Goal: Check status: Check status

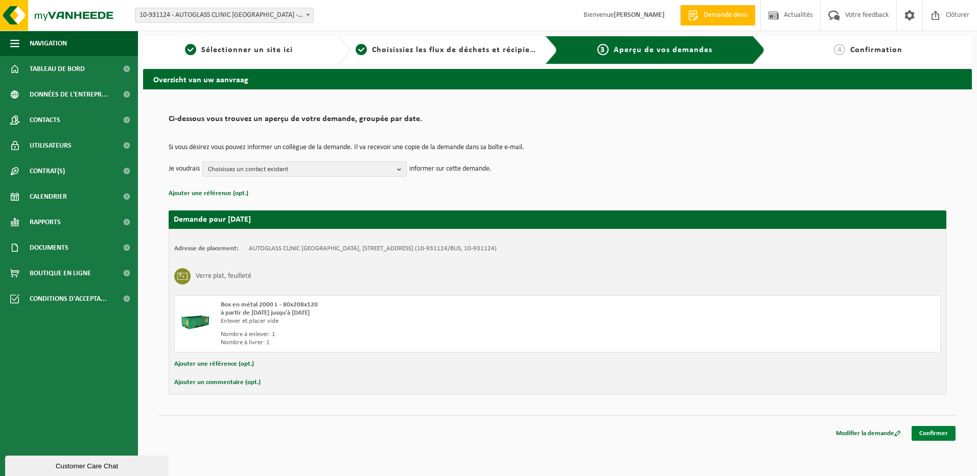
click at [946, 437] on link "Confirmer" at bounding box center [933, 433] width 44 height 15
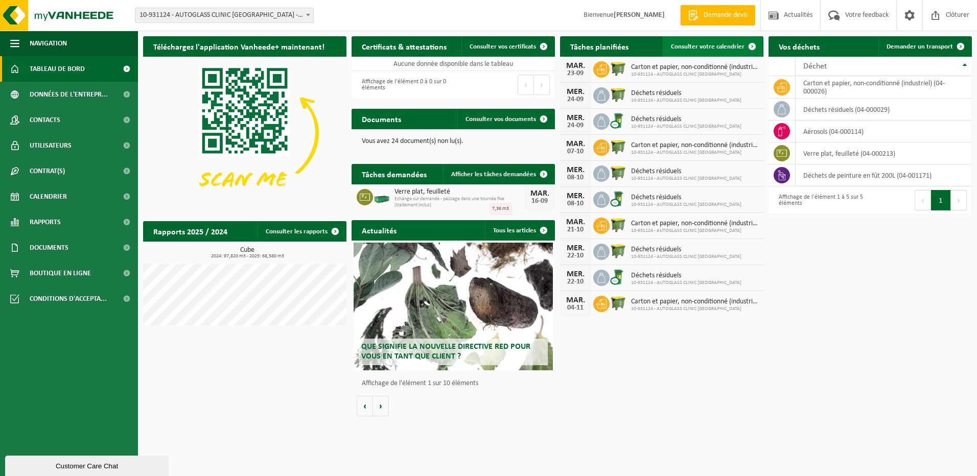
click at [717, 51] on link "Consulter votre calendrier" at bounding box center [712, 46] width 100 height 20
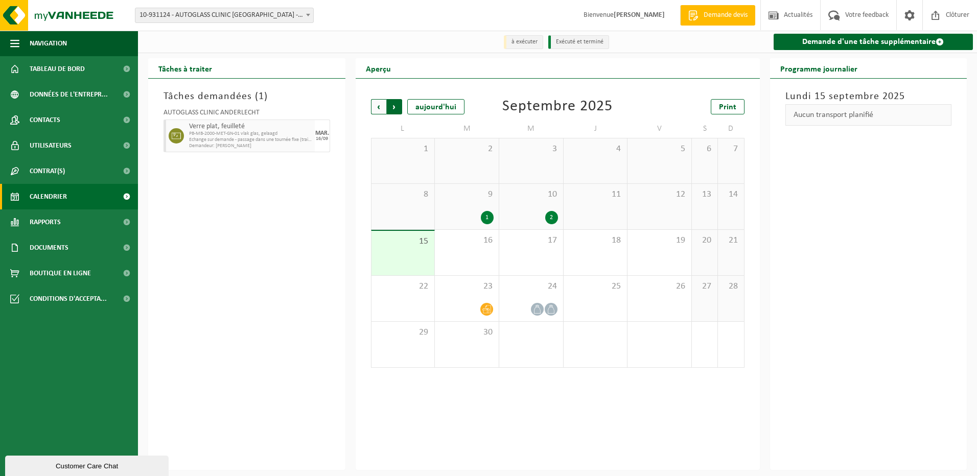
click at [378, 105] on span "Précédent" at bounding box center [378, 106] width 15 height 15
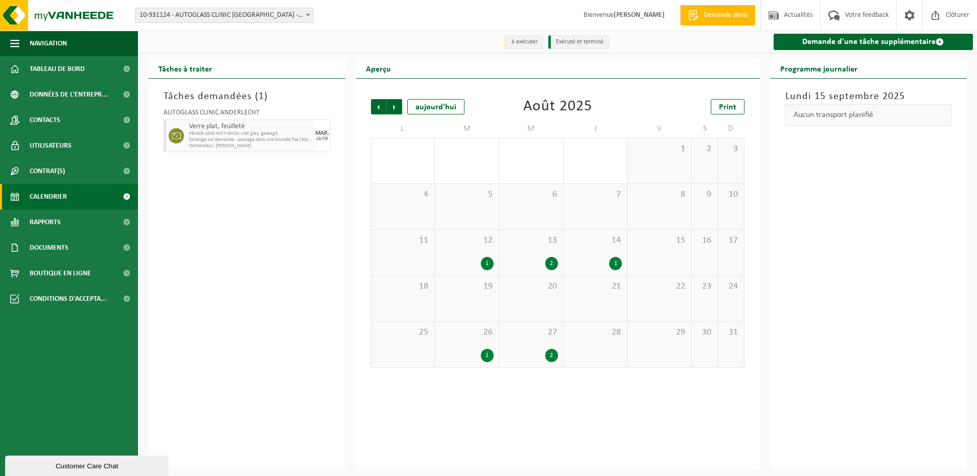
click at [615, 265] on div "1" at bounding box center [615, 263] width 13 height 13
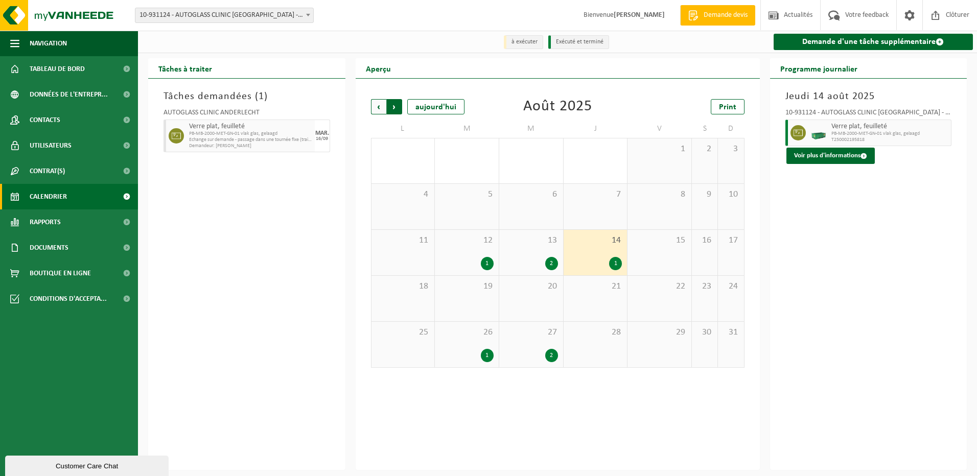
click at [373, 110] on span "Précédent" at bounding box center [378, 106] width 15 height 15
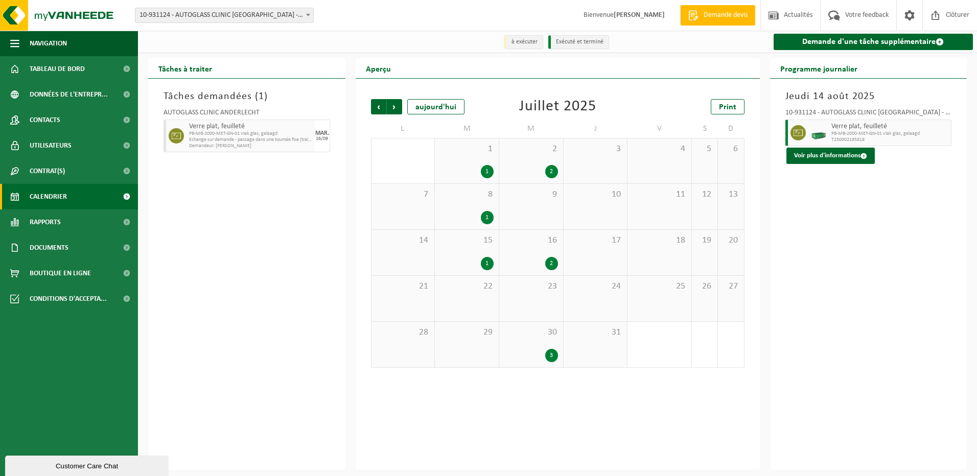
click at [550, 353] on div "3" at bounding box center [551, 355] width 13 height 13
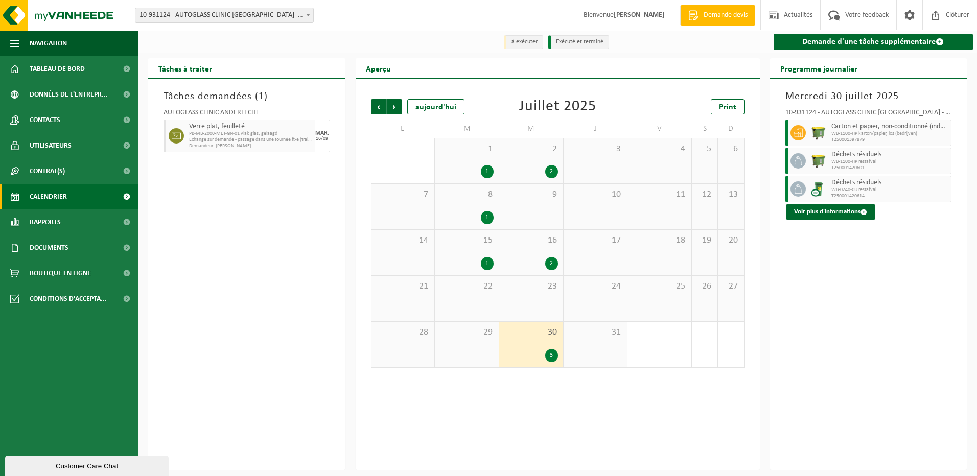
click at [549, 264] on div "2" at bounding box center [551, 263] width 13 height 13
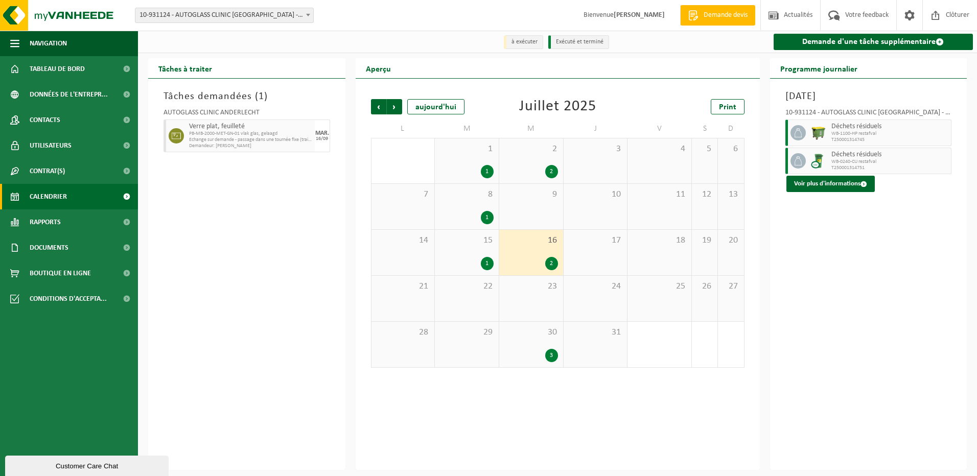
click at [486, 220] on div "1" at bounding box center [487, 217] width 13 height 13
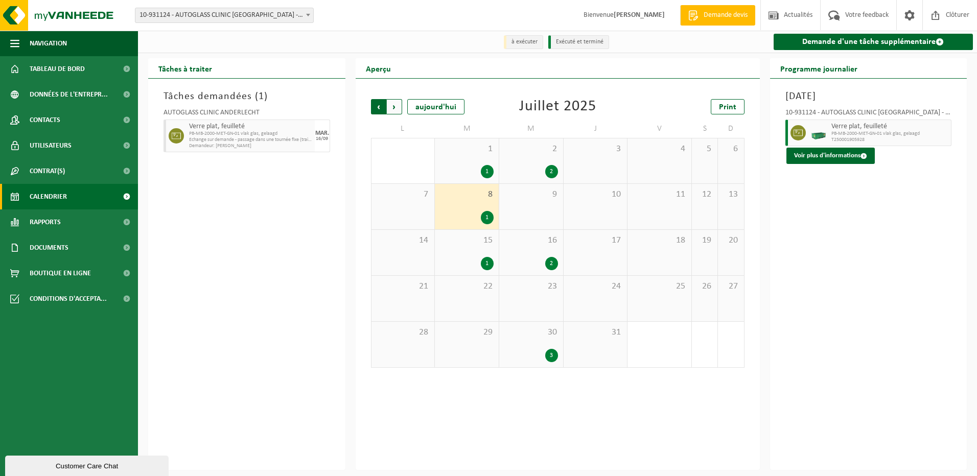
click at [395, 112] on span "Suivant" at bounding box center [394, 106] width 15 height 15
click at [395, 109] on span "Suivant" at bounding box center [394, 106] width 15 height 15
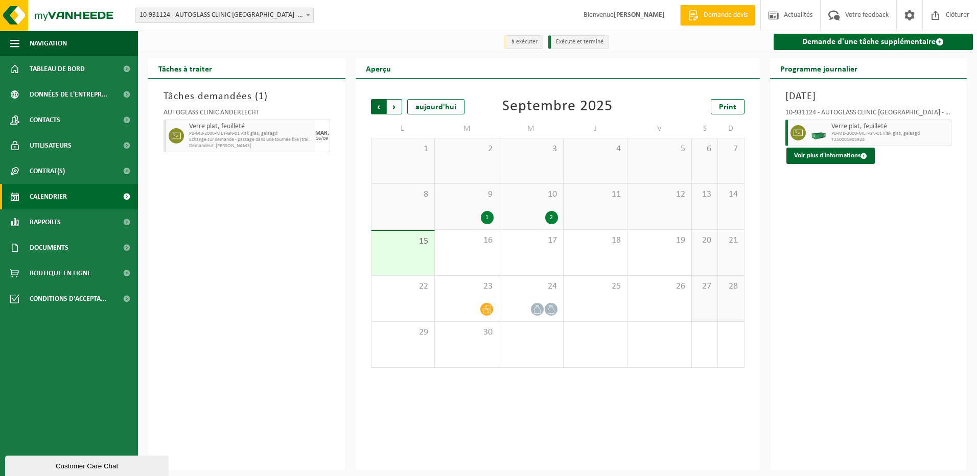
click at [392, 106] on span "Suivant" at bounding box center [394, 106] width 15 height 15
click at [390, 107] on span "Suivant" at bounding box center [394, 106] width 15 height 15
click at [399, 110] on span "Suivant" at bounding box center [394, 106] width 15 height 15
